Goal: Download file/media

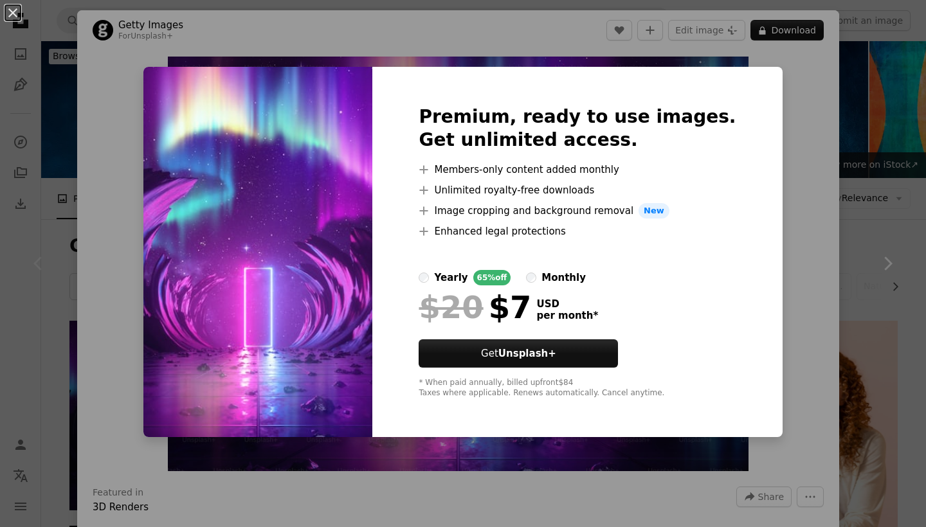
click at [305, 199] on img at bounding box center [257, 252] width 229 height 370
click at [276, 246] on img at bounding box center [257, 252] width 229 height 370
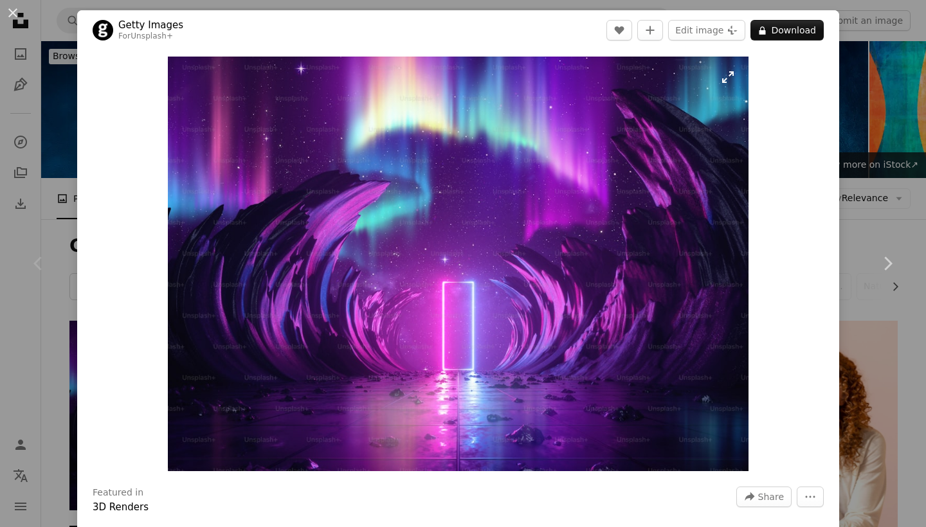
click at [341, 209] on img "Zoom in on this image" at bounding box center [458, 264] width 581 height 415
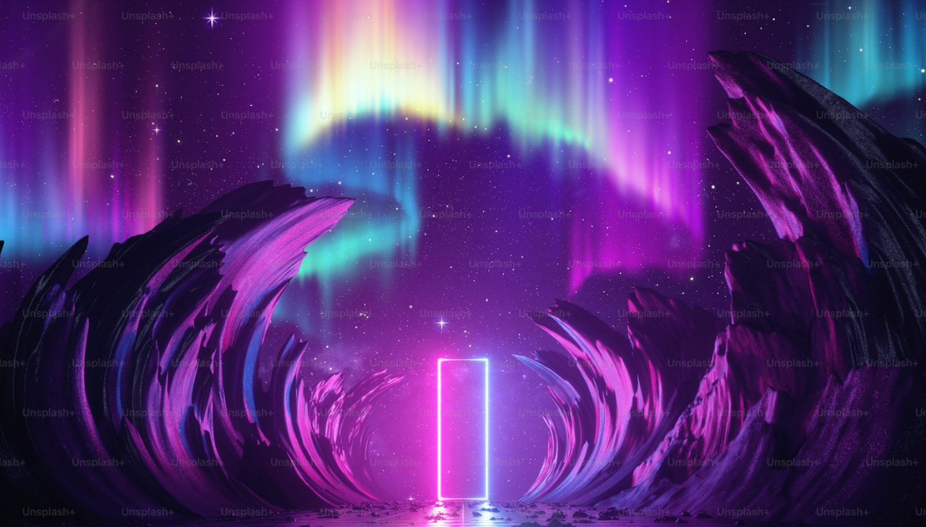
scroll to position [68, 0]
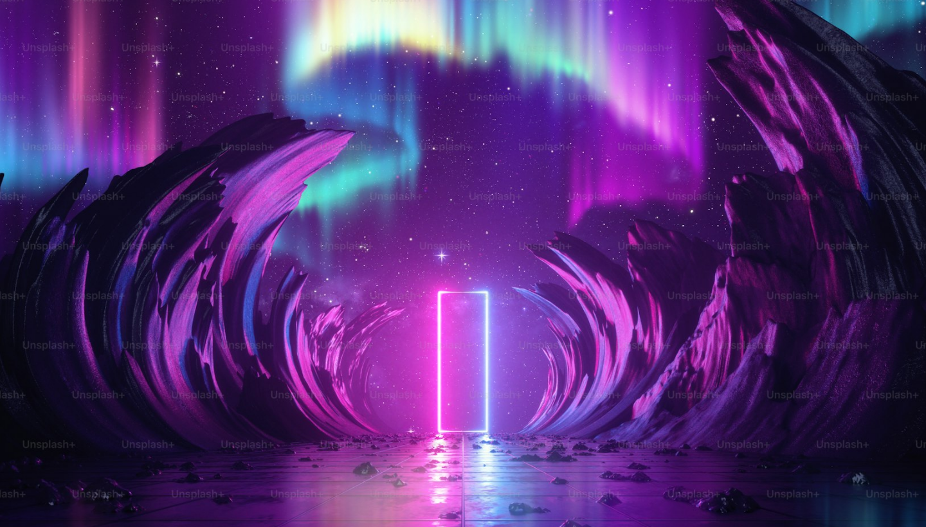
click at [343, 210] on img "Zoom out on this image" at bounding box center [462, 263] width 927 height 662
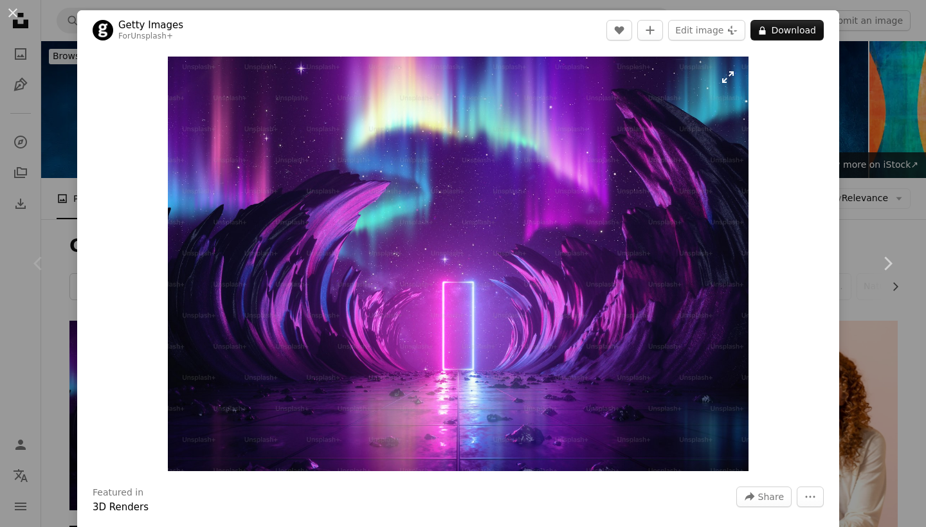
click at [343, 212] on img "Zoom in on this image" at bounding box center [458, 264] width 581 height 415
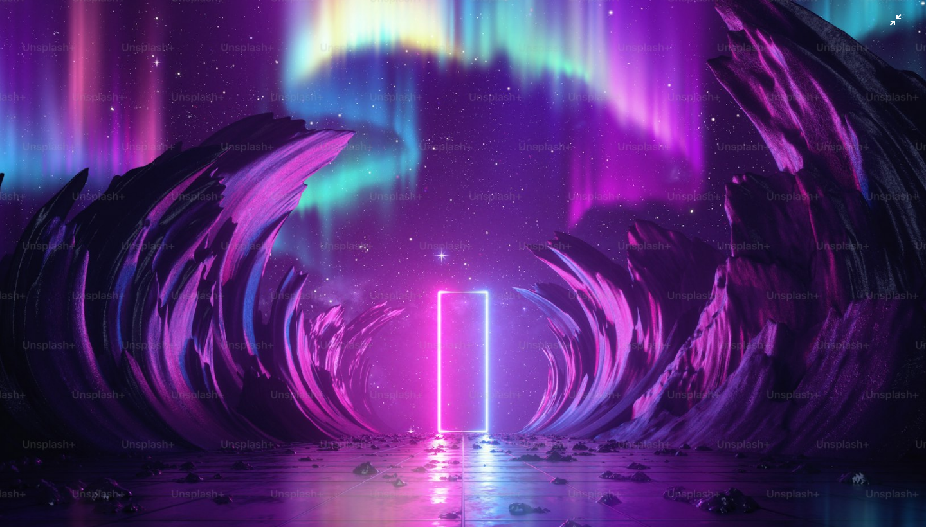
click at [580, 95] on img "Zoom out on this image" at bounding box center [462, 263] width 927 height 662
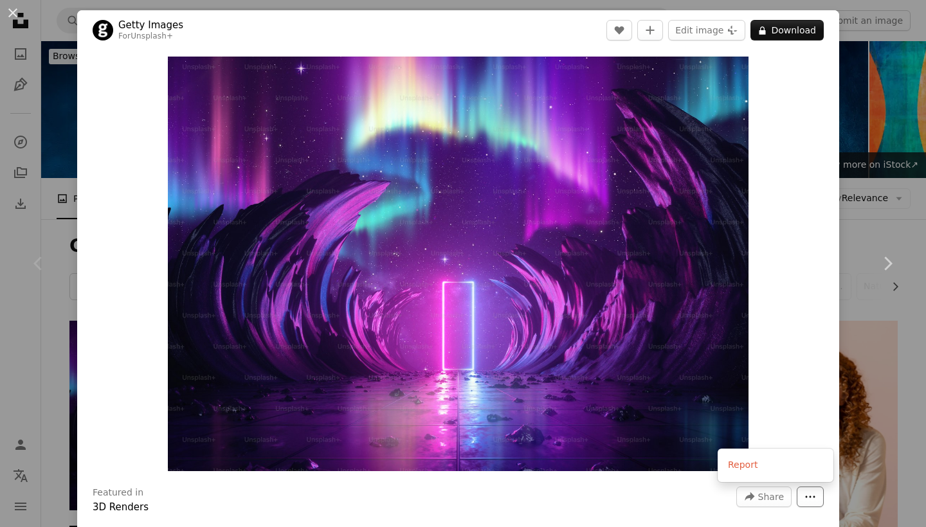
click at [816, 494] on icon "More Actions" at bounding box center [810, 497] width 12 height 12
click at [530, 361] on dialog "An X shape Chevron left Chevron right Getty Images For Unsplash+ A heart A plus…" at bounding box center [463, 263] width 926 height 527
